Goal: Find specific page/section: Find specific page/section

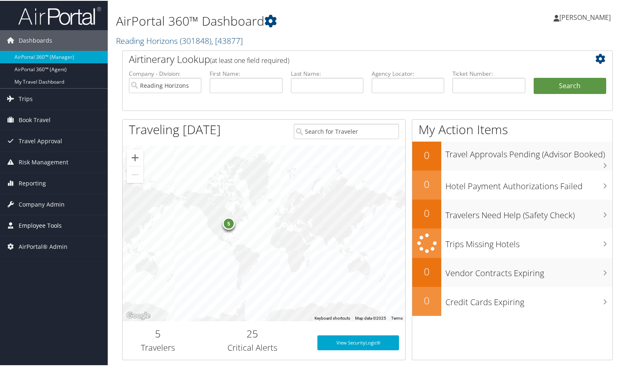
click at [22, 227] on span "Employee Tools" at bounding box center [40, 225] width 43 height 21
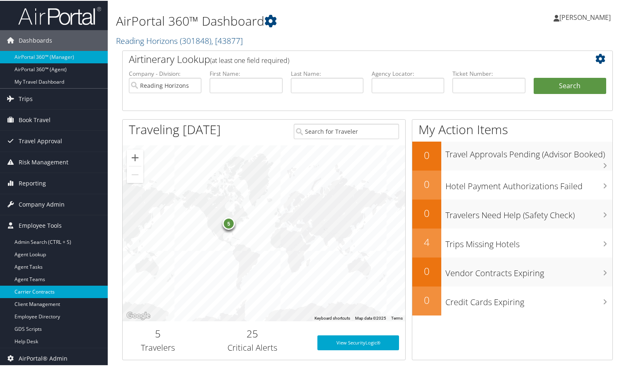
click at [38, 290] on link "Carrier Contracts" at bounding box center [54, 291] width 108 height 12
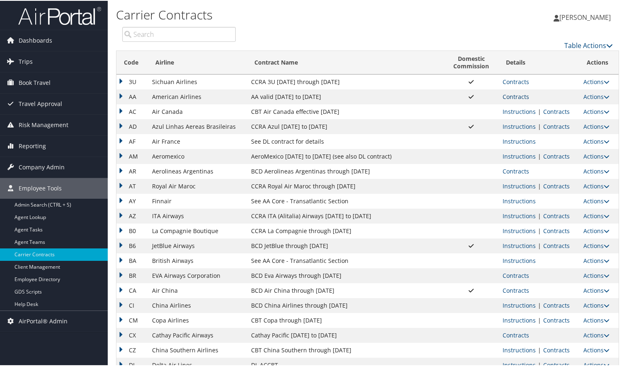
click at [519, 95] on link "Contracts" at bounding box center [515, 96] width 27 height 8
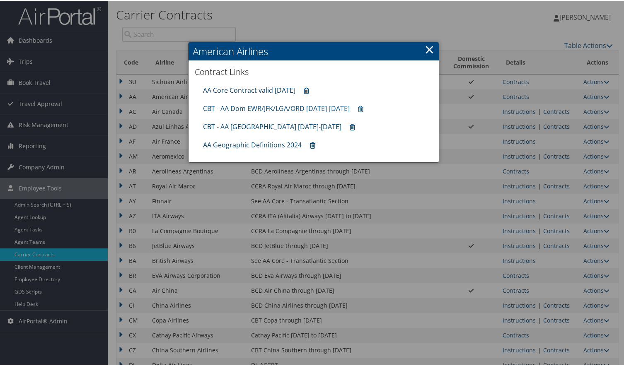
click at [230, 91] on link "AA Core Contract valid [DATE]" at bounding box center [249, 89] width 92 height 9
